Goal: Task Accomplishment & Management: Use online tool/utility

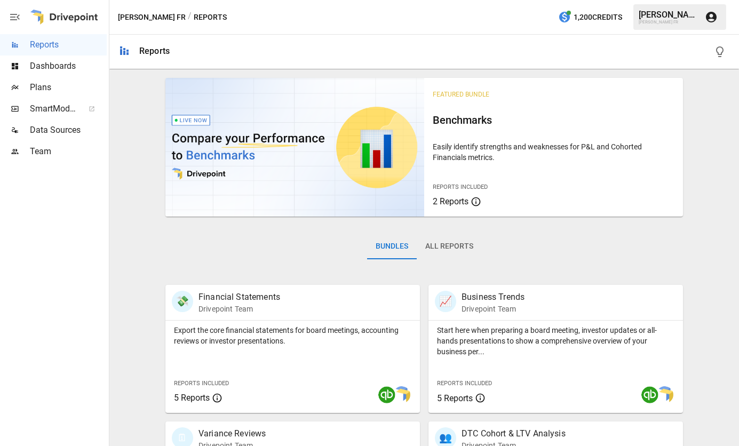
click at [46, 70] on span "Dashboards" at bounding box center [68, 66] width 77 height 13
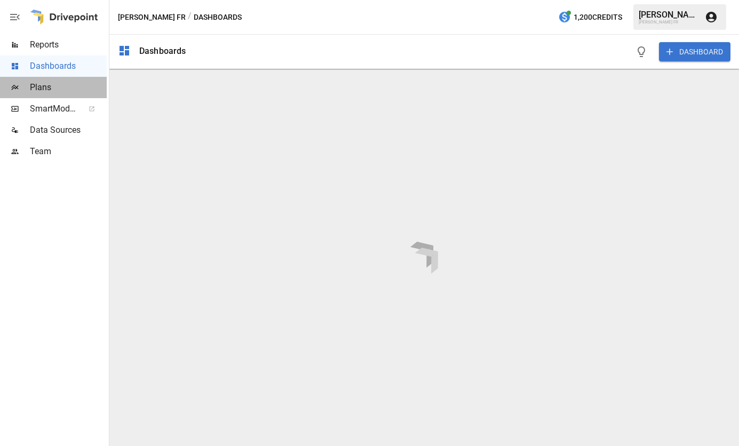
click at [40, 88] on span "Plans" at bounding box center [68, 87] width 77 height 13
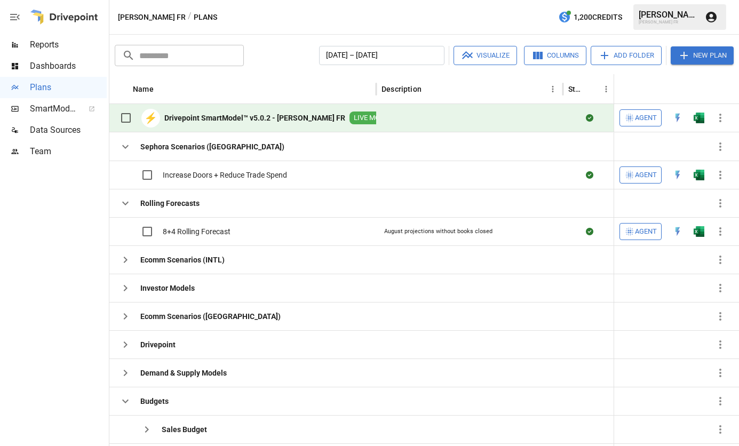
click at [558, 122] on div at bounding box center [469, 118] width 187 height 28
click at [211, 122] on b "Drivepoint SmartModel™ v5.0.2 - [PERSON_NAME] FR" at bounding box center [254, 118] width 181 height 11
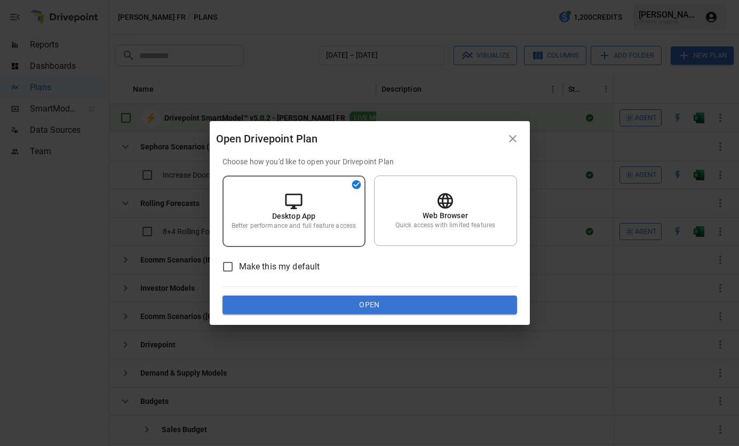
click at [293, 189] on div "Desktop App Better performance and full feature access" at bounding box center [293, 211] width 143 height 71
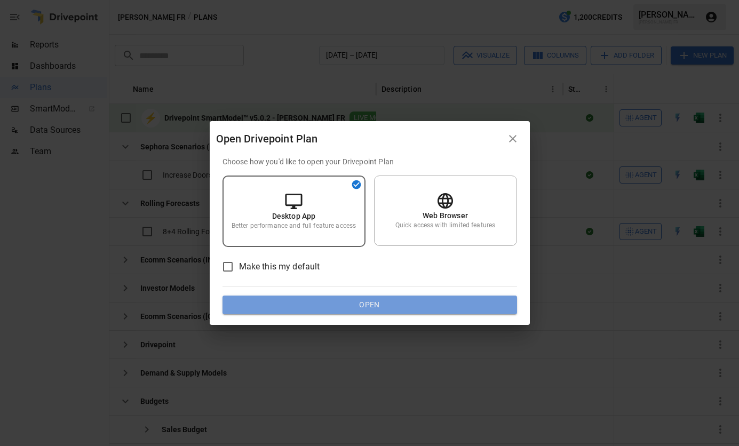
click at [359, 303] on button "Open" at bounding box center [369, 305] width 295 height 19
